Goal: Task Accomplishment & Management: Manage account settings

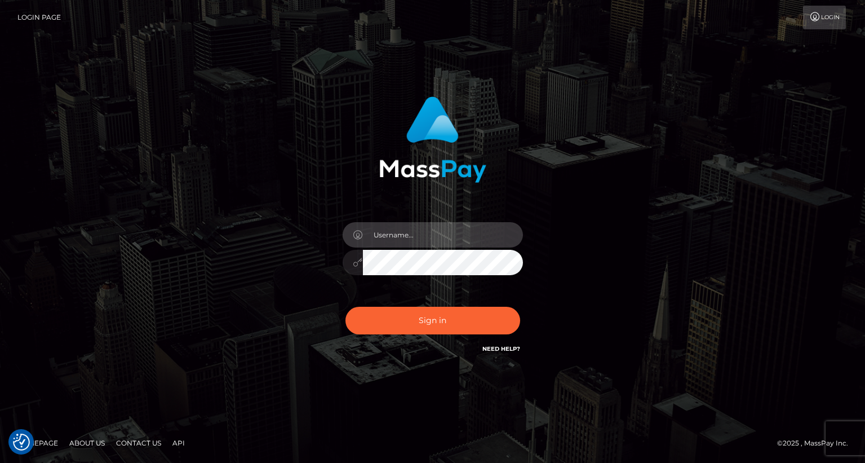
click at [443, 234] on input "text" at bounding box center [443, 234] width 160 height 25
type input "tatyanafansly1"
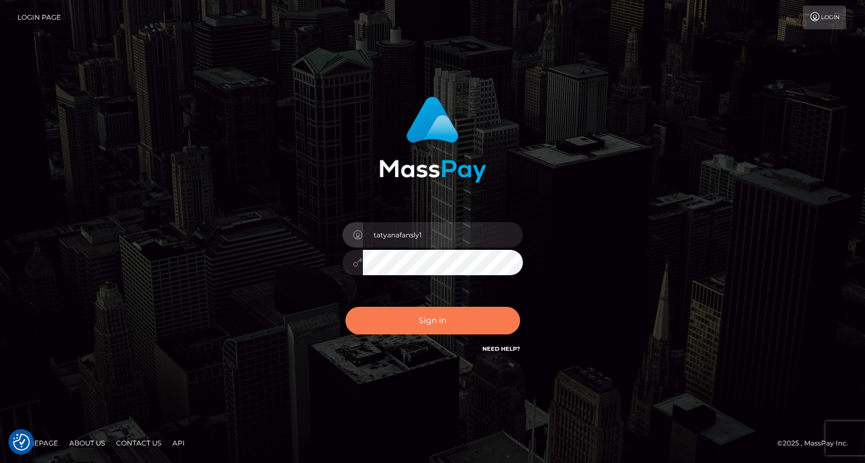
click at [440, 317] on button "Sign in" at bounding box center [432, 321] width 175 height 28
click at [431, 324] on button "Sign in" at bounding box center [432, 321] width 175 height 28
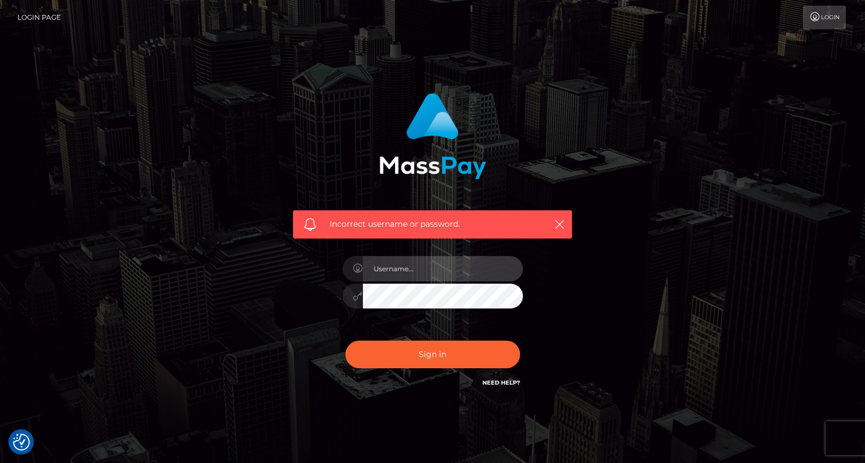
click at [433, 274] on input "text" at bounding box center [443, 268] width 160 height 25
type input "tatyanafansly1"
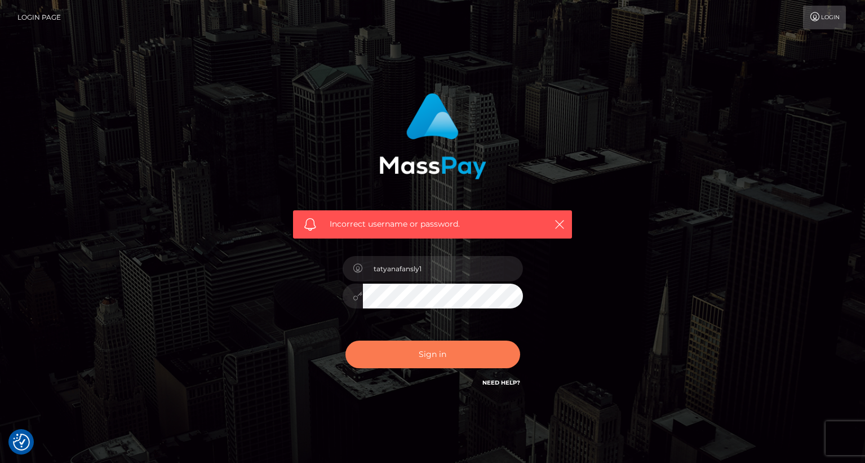
click at [431, 353] on button "Sign in" at bounding box center [432, 354] width 175 height 28
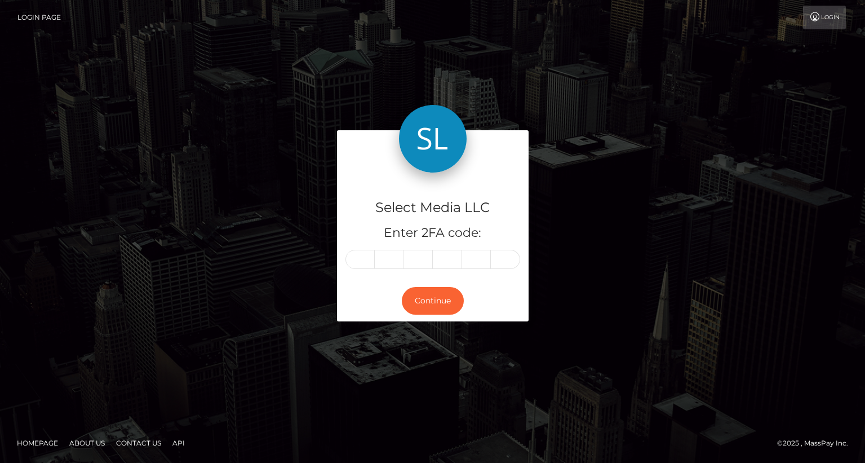
click at [367, 260] on input "text" at bounding box center [359, 259] width 29 height 19
type input "0"
type input "3"
type input "4"
type input "1"
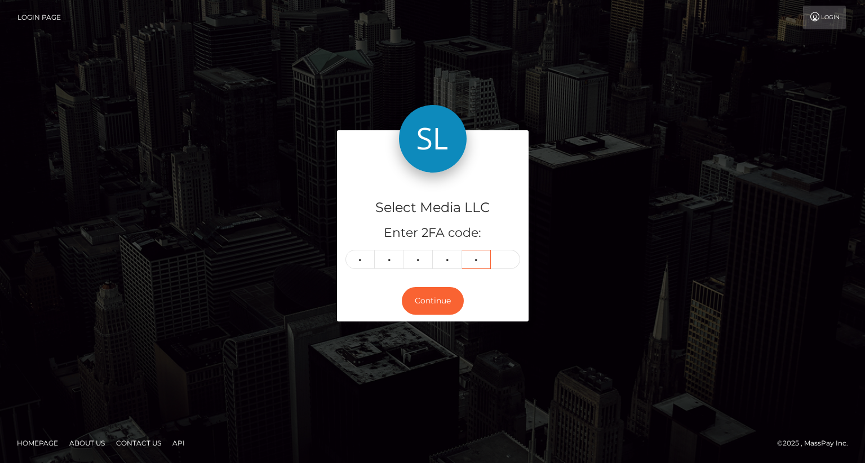
type input "8"
type input "3"
click at [416, 305] on button "Continue" at bounding box center [433, 301] width 62 height 28
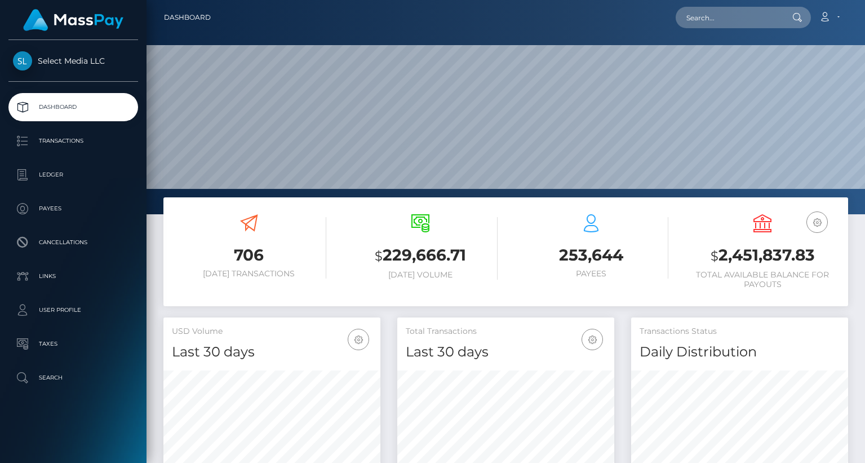
scroll to position [199, 217]
click at [60, 183] on p "Ledger" at bounding box center [73, 174] width 121 height 17
